Goal: Task Accomplishment & Management: Manage account settings

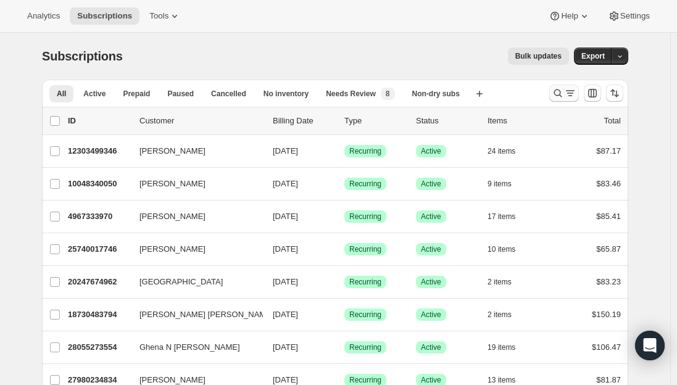
click at [575, 95] on icon "Search and filter results" at bounding box center [570, 93] width 12 height 12
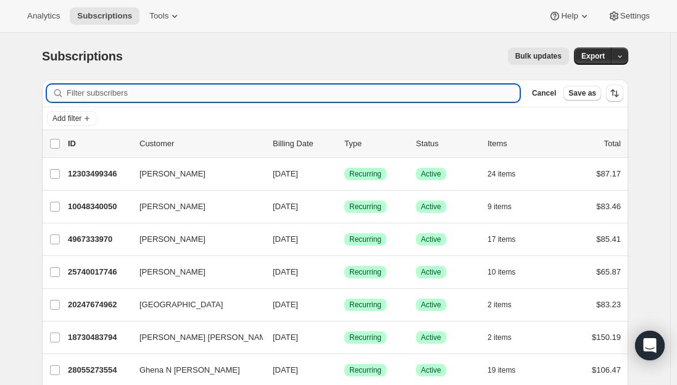
click at [155, 94] on input "Filter subscribers" at bounding box center [293, 93] width 453 height 17
paste input "cayla3399@gmail.com"
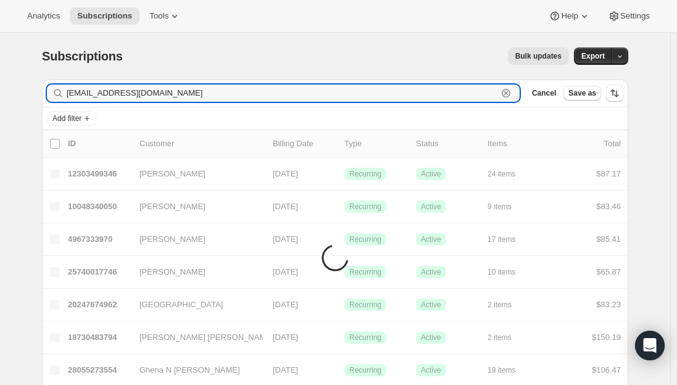
type input "cayla3399@gmail.com"
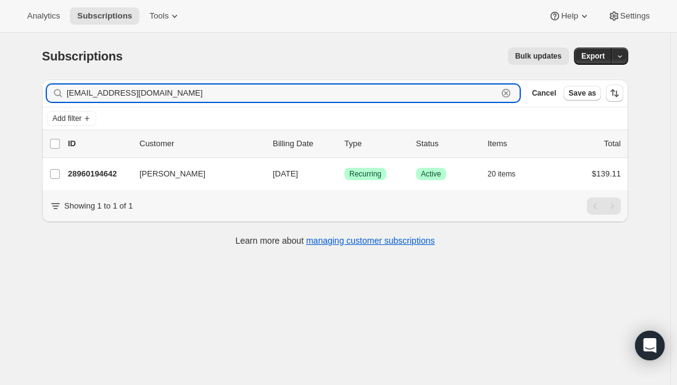
drag, startPoint x: 197, startPoint y: 93, endPoint x: 9, endPoint y: 85, distance: 187.7
click at [9, 85] on div "Subscriptions. This page is ready Subscriptions Bulk updates More actions Bulk …" at bounding box center [335, 225] width 670 height 385
paste input "booka01@hotmail.com"
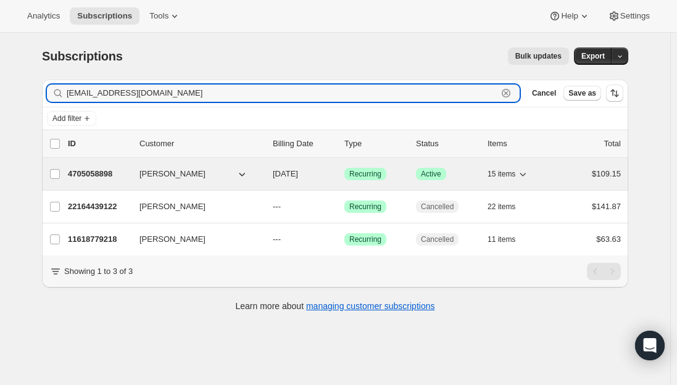
type input "booka01@hotmail.com"
click at [96, 175] on p "4705058898" at bounding box center [99, 174] width 62 height 12
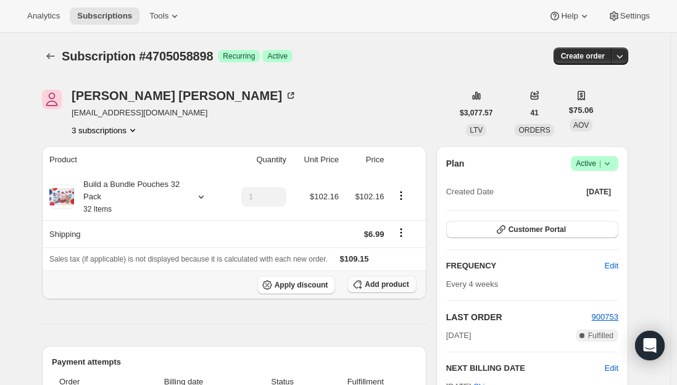
drag, startPoint x: 389, startPoint y: 284, endPoint x: 386, endPoint y: 279, distance: 6.4
click at [389, 284] on span "Add product" at bounding box center [387, 284] width 44 height 10
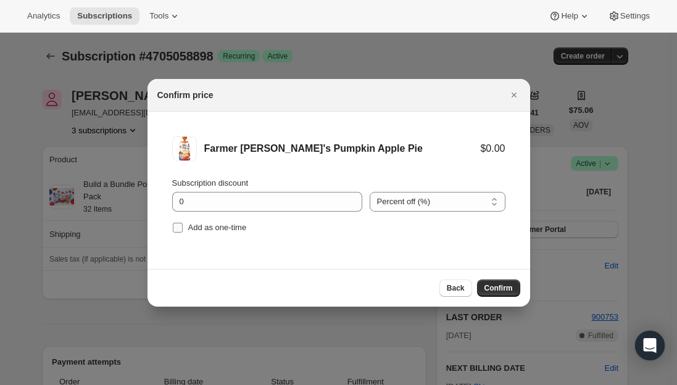
click at [174, 227] on input "Add as one-time" at bounding box center [178, 228] width 10 height 10
checkbox input "true"
click at [495, 287] on span "Confirm" at bounding box center [498, 288] width 28 height 10
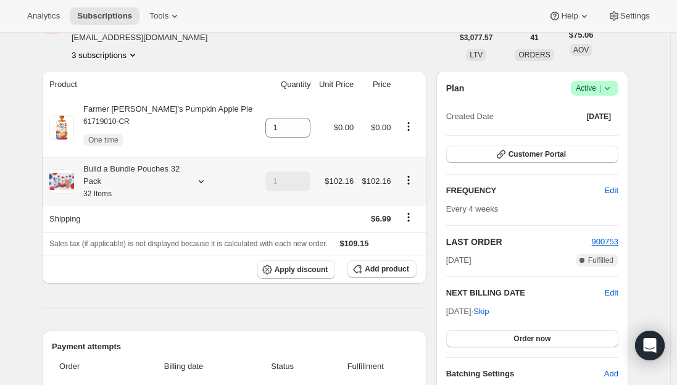
scroll to position [62, 0]
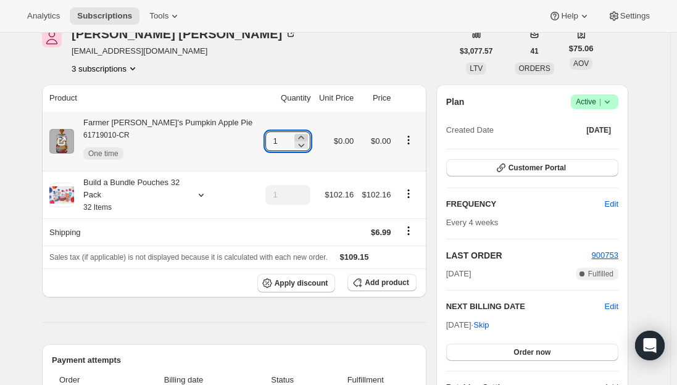
click at [295, 136] on icon at bounding box center [301, 137] width 12 height 12
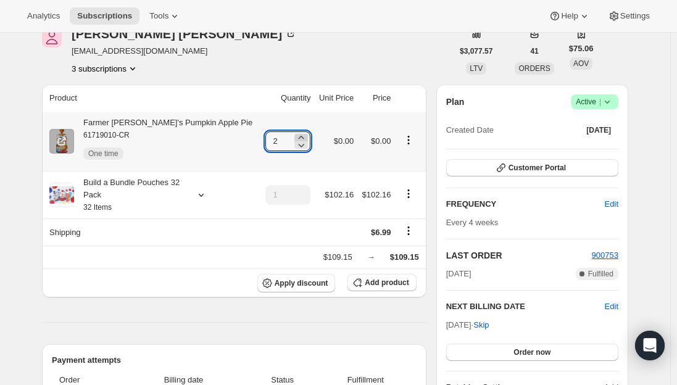
click at [295, 136] on icon at bounding box center [301, 137] width 12 height 12
type input "4"
click at [163, 119] on div "Farmer Jen's Pumpkin Apple Pie 61719010-CR One time" at bounding box center [163, 141] width 178 height 49
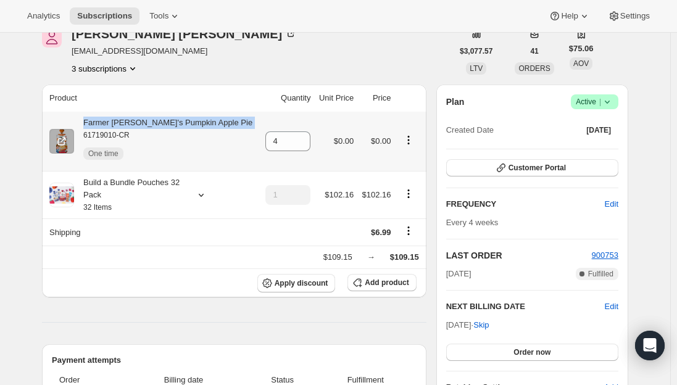
click at [163, 119] on div "Farmer Jen's Pumpkin Apple Pie 61719010-CR One time" at bounding box center [163, 141] width 178 height 49
copy div "Farmer Jen's Pumpkin Apple Pie"
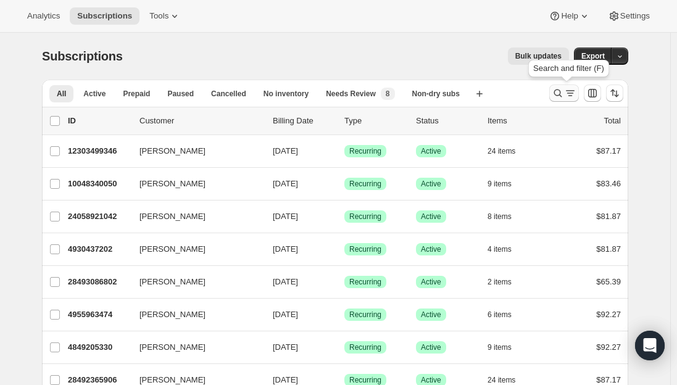
click at [564, 94] on icon "Search and filter results" at bounding box center [557, 93] width 12 height 12
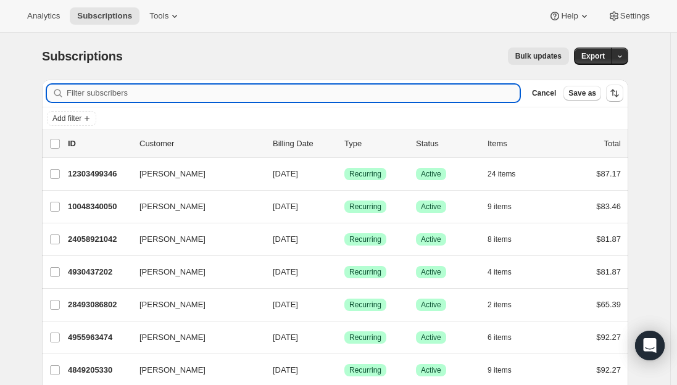
click at [191, 94] on input "Filter subscribers" at bounding box center [293, 93] width 453 height 17
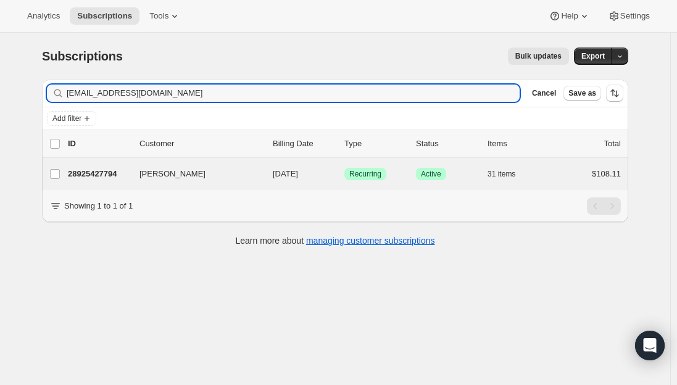
type input "[EMAIL_ADDRESS][DOMAIN_NAME]"
click at [91, 172] on p "28925427794" at bounding box center [99, 174] width 62 height 12
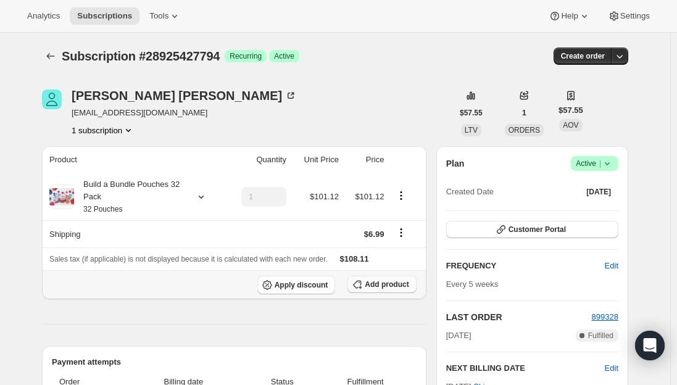
click at [382, 291] on button "Add product" at bounding box center [381, 284] width 68 height 17
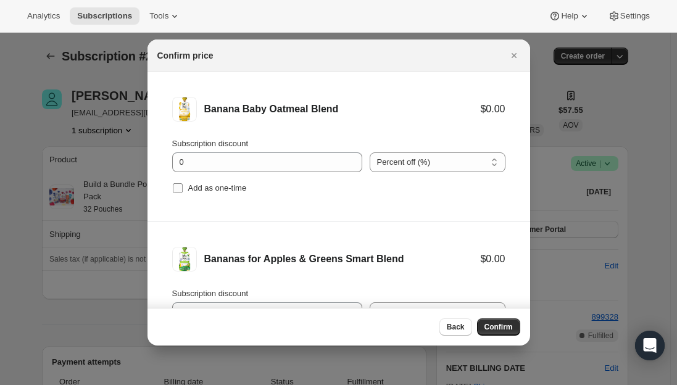
click at [179, 183] on span ":r422:" at bounding box center [177, 188] width 11 height 11
click at [179, 183] on input "Add as one-time" at bounding box center [178, 188] width 10 height 10
checkbox input "true"
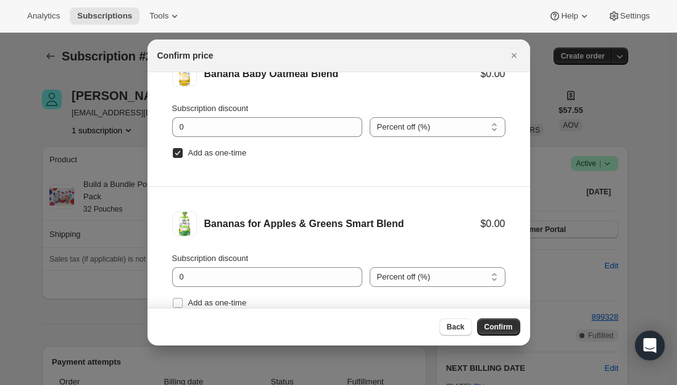
scroll to position [51, 0]
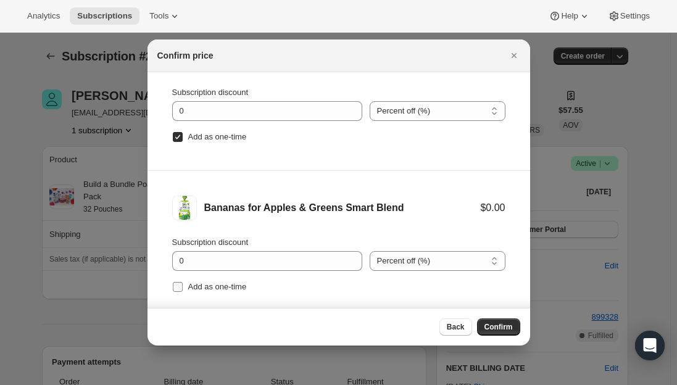
click at [175, 286] on input "Add as one-time" at bounding box center [178, 287] width 10 height 10
checkbox input "true"
click at [510, 326] on span "Confirm" at bounding box center [498, 327] width 28 height 10
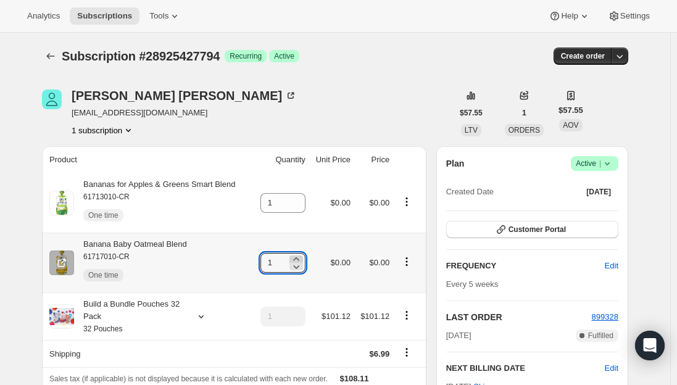
click at [297, 256] on icon at bounding box center [296, 259] width 12 height 12
type input "2"
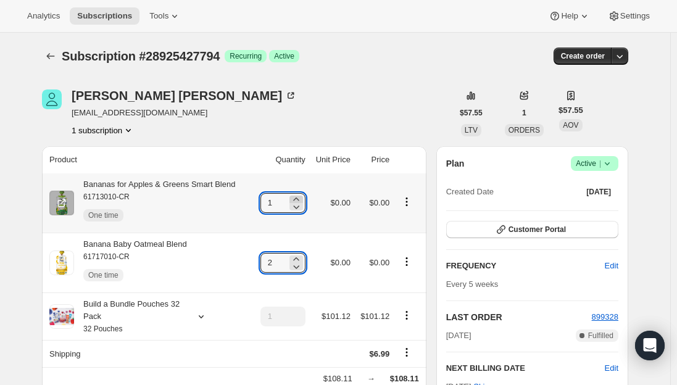
click at [302, 196] on icon at bounding box center [296, 199] width 12 height 12
type input "2"
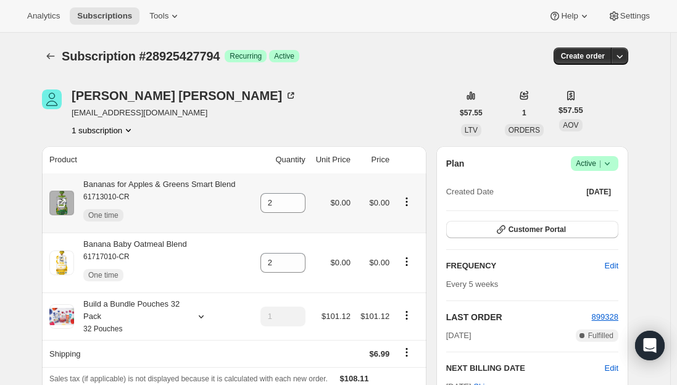
click at [220, 186] on div "Bananas for Apples & Greens Smart Blend 61713010-CR One time" at bounding box center [154, 202] width 161 height 49
copy div "Bananas for Apples & Greens Smart Blend"
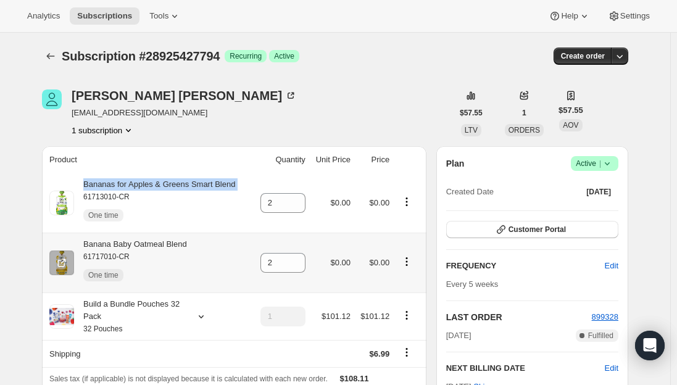
click at [171, 245] on div "Banana Baby Oatmeal Blend 61717010-CR One time" at bounding box center [130, 262] width 113 height 49
click at [172, 245] on div "Banana Baby Oatmeal Blend 61717010-CR One time" at bounding box center [130, 262] width 113 height 49
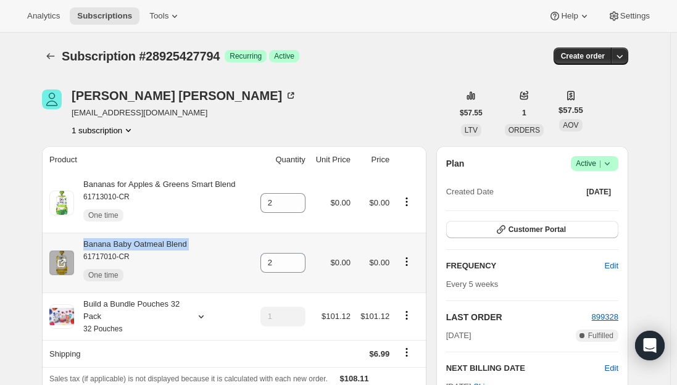
click at [172, 245] on div "Banana Baby Oatmeal Blend 61717010-CR One time" at bounding box center [130, 262] width 113 height 49
copy div "Banana Baby Oatmeal Blend"
click at [108, 11] on span "Subscriptions" at bounding box center [104, 16] width 55 height 10
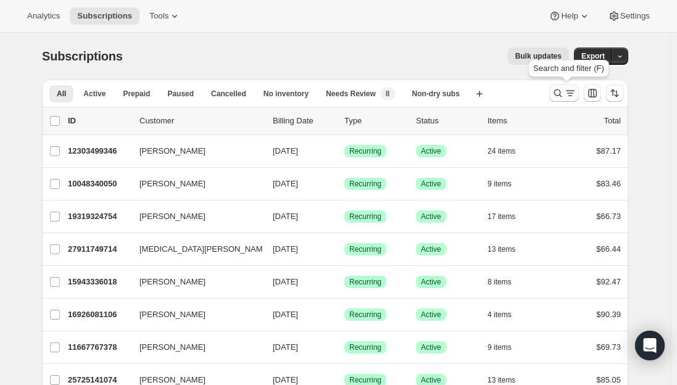
click at [553, 94] on button "Search and filter results" at bounding box center [564, 93] width 30 height 17
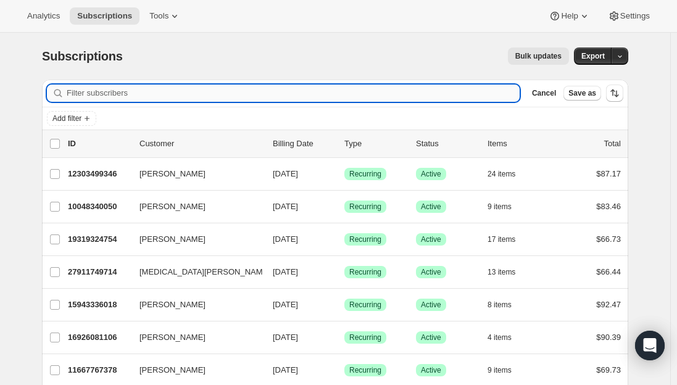
click at [292, 87] on input "Filter subscribers" at bounding box center [293, 93] width 453 height 17
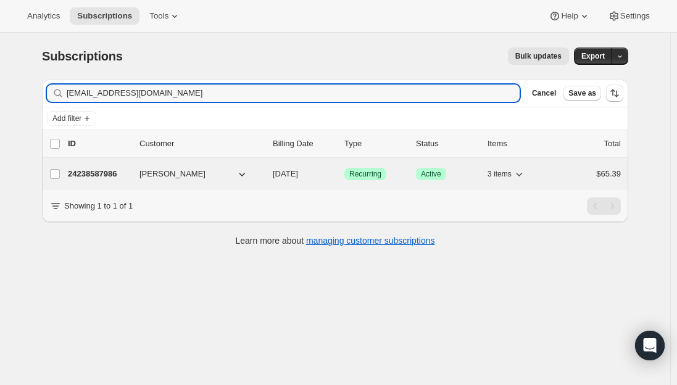
type input "[EMAIL_ADDRESS][DOMAIN_NAME]"
click at [99, 173] on p "24238587986" at bounding box center [99, 174] width 62 height 12
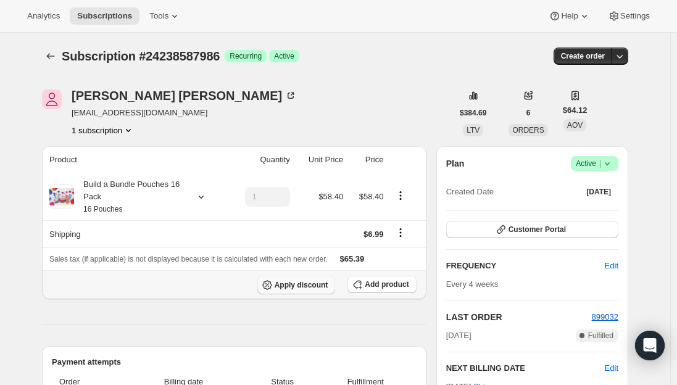
click at [295, 291] on button "Apply discount" at bounding box center [296, 285] width 78 height 19
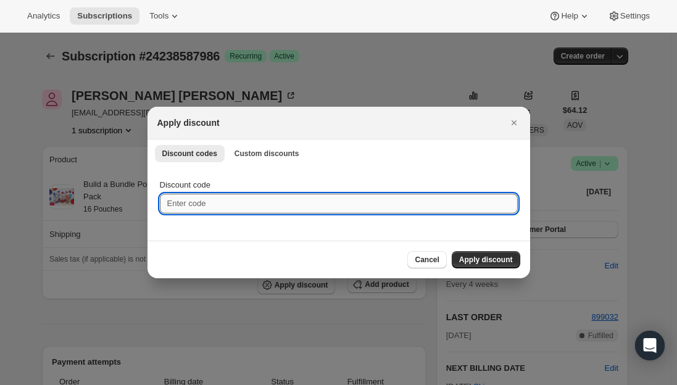
click at [237, 203] on input "Discount code" at bounding box center [339, 204] width 358 height 20
type input "NEXTBOX25"
click at [482, 263] on span "Apply discount" at bounding box center [486, 260] width 54 height 10
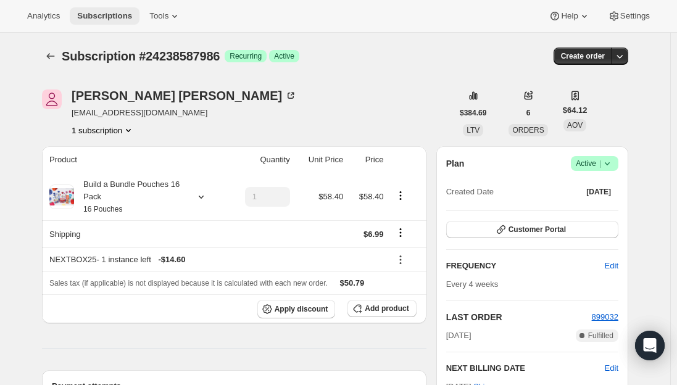
click at [101, 19] on span "Subscriptions" at bounding box center [104, 16] width 55 height 10
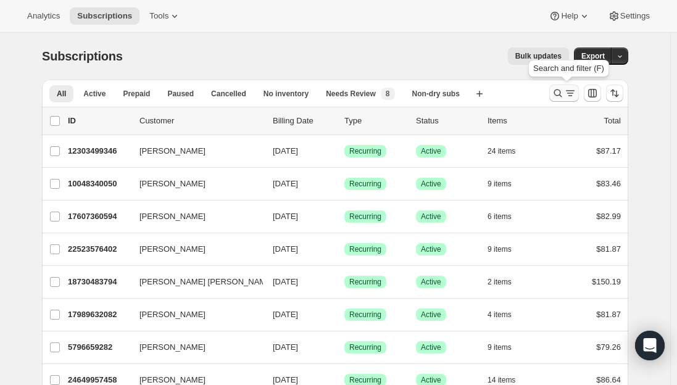
click at [564, 90] on icon "Search and filter results" at bounding box center [557, 93] width 12 height 12
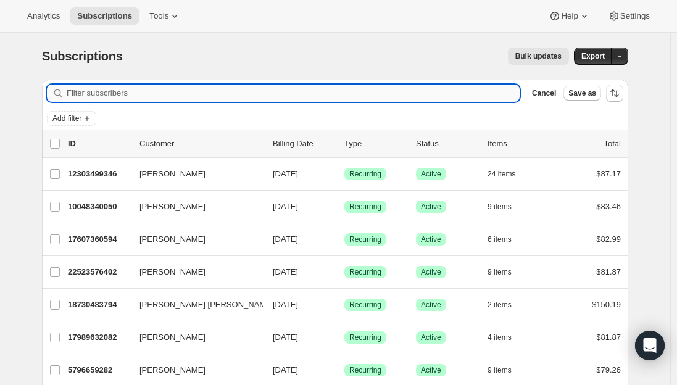
click at [162, 88] on input "Filter subscribers" at bounding box center [293, 93] width 453 height 17
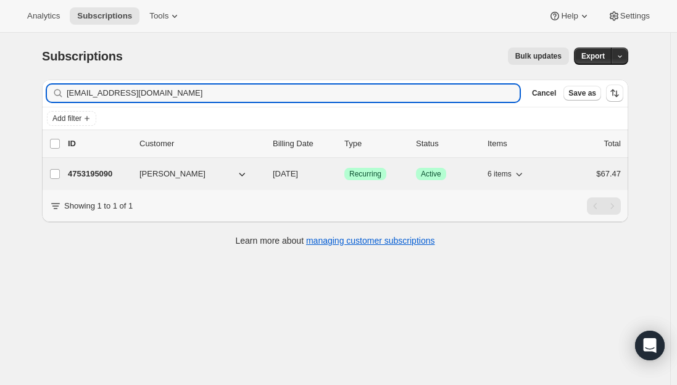
type input "[EMAIL_ADDRESS][DOMAIN_NAME]"
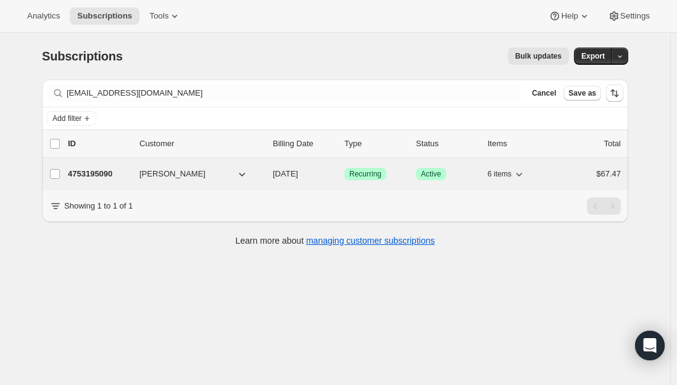
click at [102, 167] on div "4753195090 [PERSON_NAME] [DATE] Success Recurring Success Active 6 items $67.47" at bounding box center [344, 173] width 553 height 17
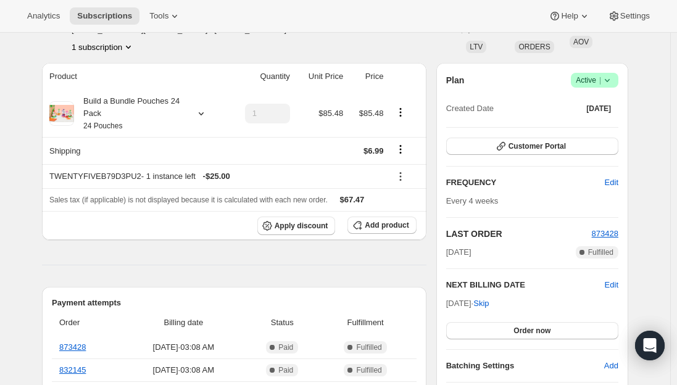
scroll to position [62, 0]
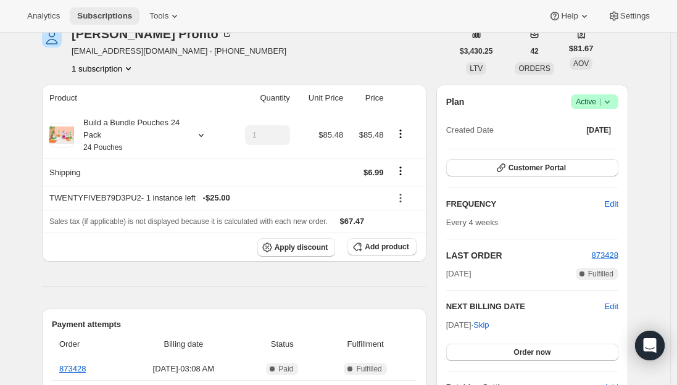
click at [110, 13] on span "Subscriptions" at bounding box center [104, 16] width 55 height 10
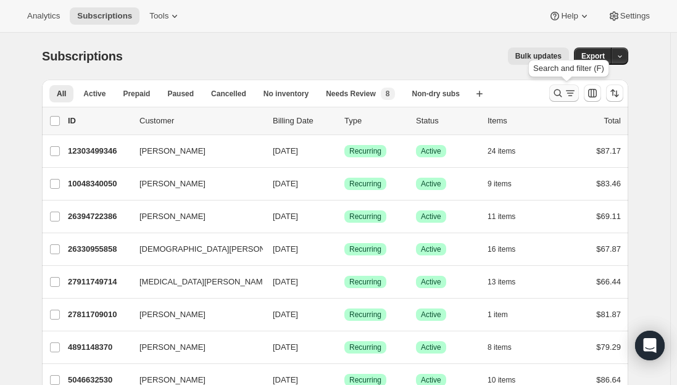
click at [563, 91] on icon "Search and filter results" at bounding box center [557, 93] width 12 height 12
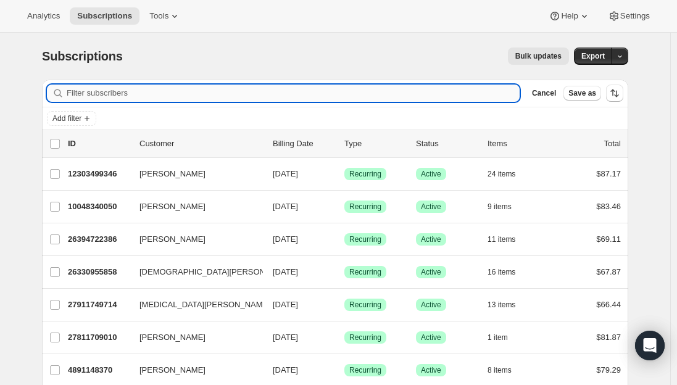
click at [146, 86] on input "Filter subscribers" at bounding box center [293, 93] width 453 height 17
click at [139, 91] on input "Filter subscribers" at bounding box center [293, 93] width 453 height 17
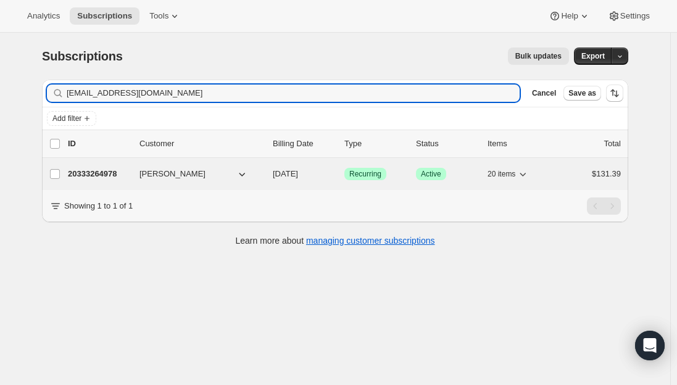
type input "[EMAIL_ADDRESS][DOMAIN_NAME]"
click at [92, 171] on p "20333264978" at bounding box center [99, 174] width 62 height 12
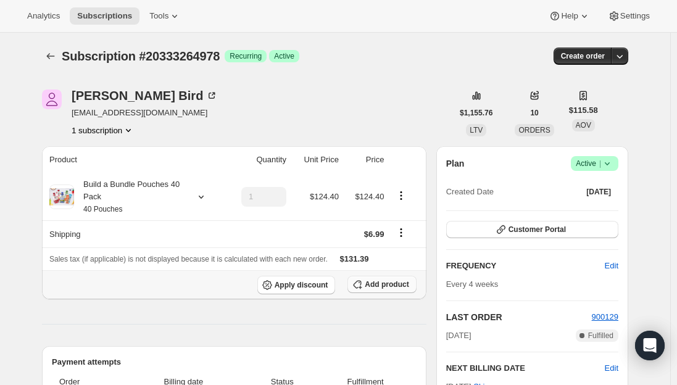
click at [378, 283] on span "Add product" at bounding box center [387, 284] width 44 height 10
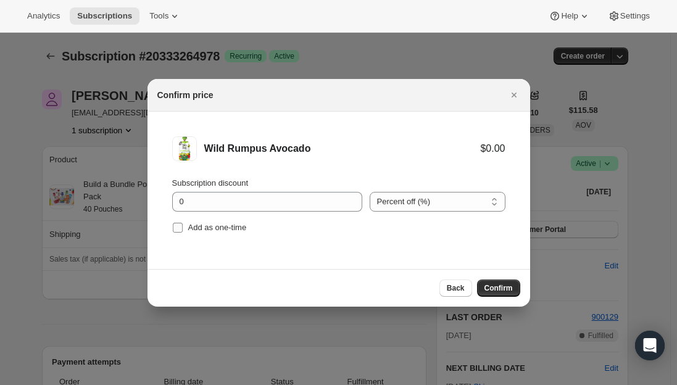
click at [180, 234] on label "Add as one-time" at bounding box center [209, 227] width 75 height 17
click at [180, 233] on input "Add as one-time" at bounding box center [178, 228] width 10 height 10
checkbox input "true"
click at [496, 289] on span "Confirm" at bounding box center [498, 288] width 28 height 10
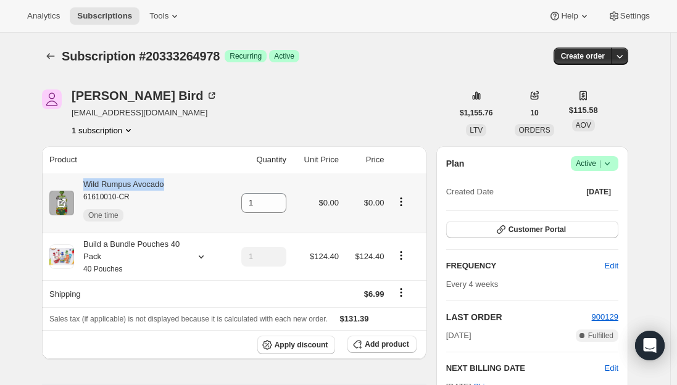
drag, startPoint x: 173, startPoint y: 184, endPoint x: 85, endPoint y: 188, distance: 88.3
click at [85, 188] on div "Wild Rumpus Avocado 61610010-CR One time" at bounding box center [134, 202] width 171 height 49
copy div "Wild Rumpus Avocado"
click at [279, 200] on icon at bounding box center [277, 206] width 12 height 12
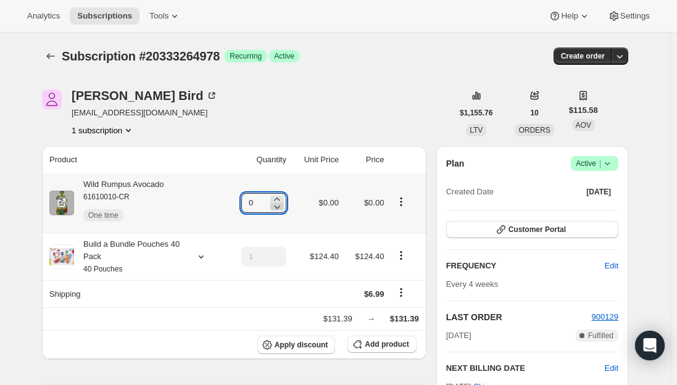
click at [279, 200] on icon at bounding box center [277, 206] width 12 height 12
click at [279, 199] on icon at bounding box center [277, 199] width 12 height 12
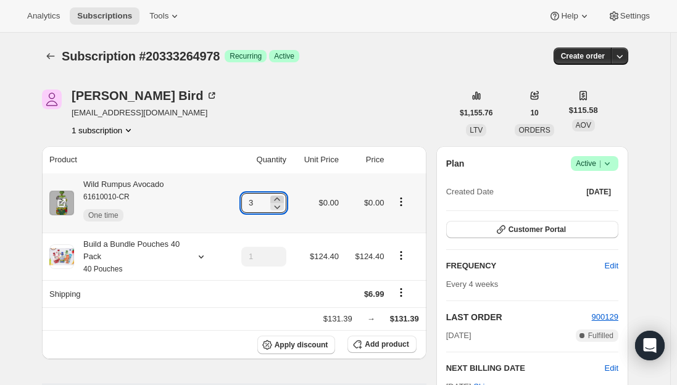
click at [279, 199] on icon at bounding box center [277, 199] width 12 height 12
type input "4"
click at [332, 106] on div "[PERSON_NAME] [EMAIL_ADDRESS][DOMAIN_NAME] 1 subscription" at bounding box center [247, 112] width 410 height 47
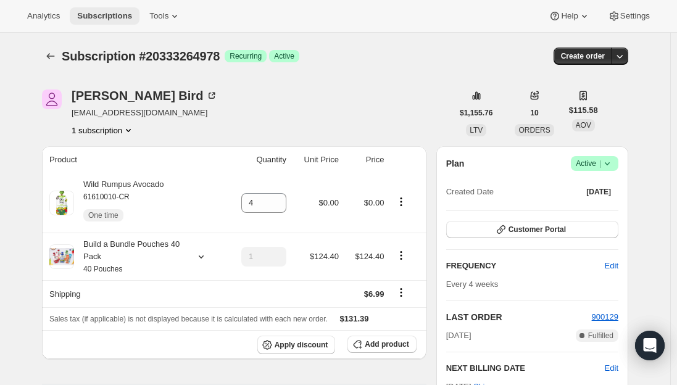
click at [94, 13] on span "Subscriptions" at bounding box center [104, 16] width 55 height 10
